Goal: Task Accomplishment & Management: Complete application form

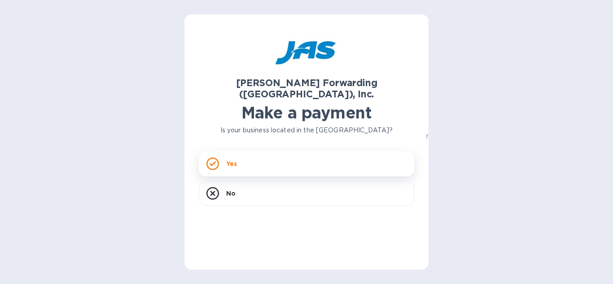
click at [216, 157] on icon at bounding box center [212, 163] width 13 height 13
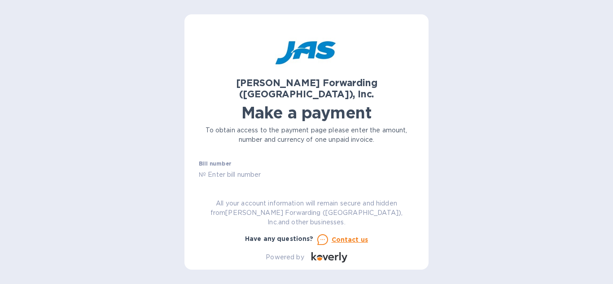
click at [255, 168] on input "text" at bounding box center [310, 174] width 208 height 13
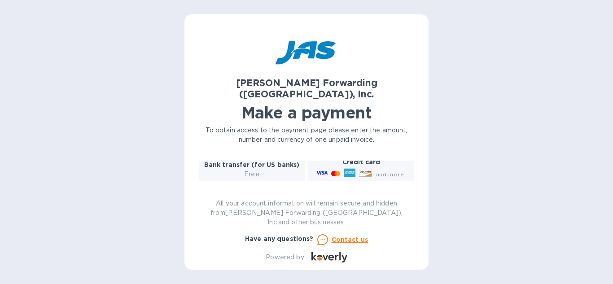
click at [254, 170] on p "Free" at bounding box center [252, 174] width 96 height 9
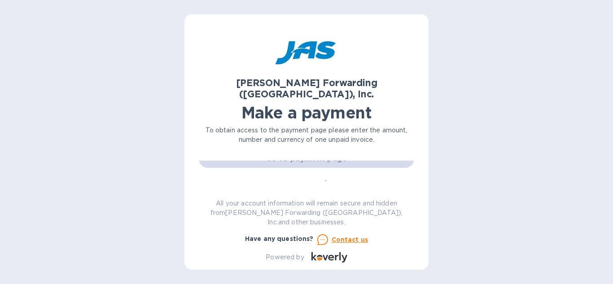
scroll to position [0, 0]
click at [280, 168] on input "text" at bounding box center [310, 174] width 208 height 13
click at [253, 168] on input "text" at bounding box center [310, 174] width 208 height 13
paste input "TOR59022360"
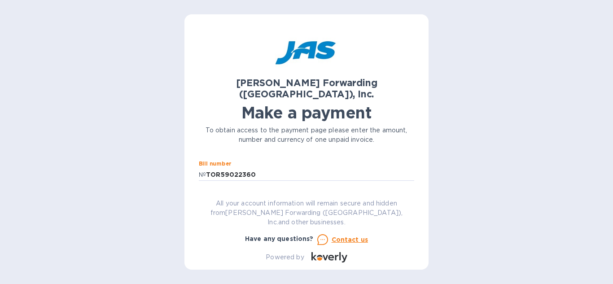
type input "TOR59022360"
click at [166, 150] on div "[PERSON_NAME] Forwarding ([GEOGRAPHIC_DATA]), Inc. Make a payment To obtain acc…" at bounding box center [306, 142] width 613 height 284
click at [225, 194] on input "text" at bounding box center [263, 200] width 120 height 13
click at [206, 168] on input "TOR59022360" at bounding box center [310, 174] width 208 height 13
click at [233, 194] on input "text" at bounding box center [263, 200] width 120 height 13
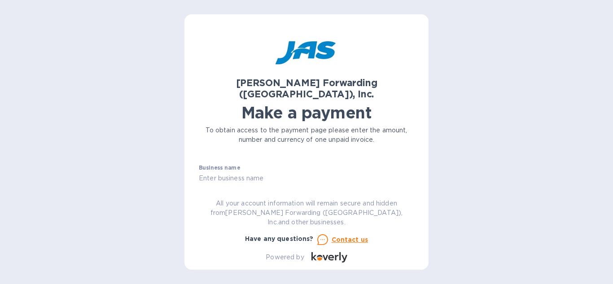
scroll to position [47, 0]
type input "872"
click at [254, 173] on input "text" at bounding box center [306, 179] width 215 height 13
type input "Clenzie LLC"
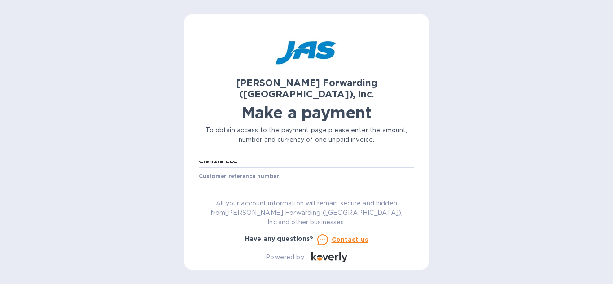
click at [273, 180] on input "text" at bounding box center [306, 186] width 215 height 13
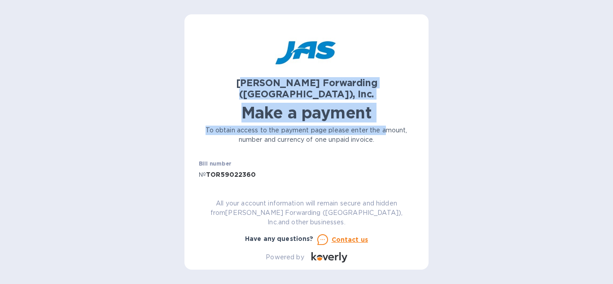
drag, startPoint x: 245, startPoint y: 83, endPoint x: 388, endPoint y: 115, distance: 146.3
click at [388, 115] on div "[PERSON_NAME] Forwarding ([GEOGRAPHIC_DATA]), Inc. Make a payment To obtain acc…" at bounding box center [306, 86] width 219 height 119
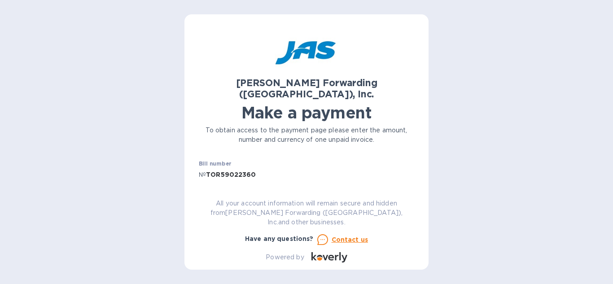
click at [234, 86] on h2 "[PERSON_NAME] Forwarding ([GEOGRAPHIC_DATA]), Inc." at bounding box center [306, 88] width 215 height 22
click at [220, 168] on input "TOR59022360" at bounding box center [310, 174] width 208 height 13
click at [280, 168] on input "TOR59022360" at bounding box center [310, 174] width 208 height 13
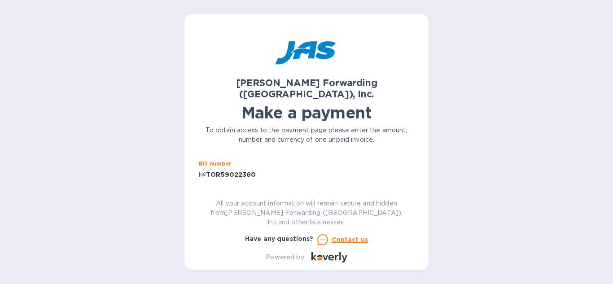
click at [279, 168] on input "TOR59022360" at bounding box center [310, 174] width 208 height 13
